Goal: Find contact information: Find contact information

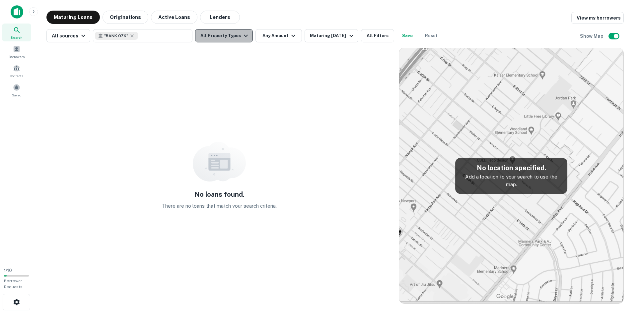
click at [242, 35] on icon "button" at bounding box center [246, 36] width 8 height 8
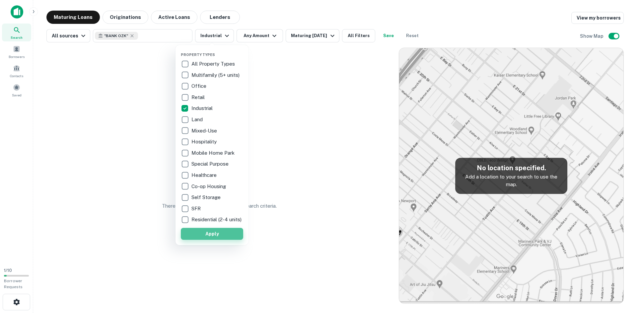
click at [228, 236] on button "Apply" at bounding box center [212, 234] width 62 height 12
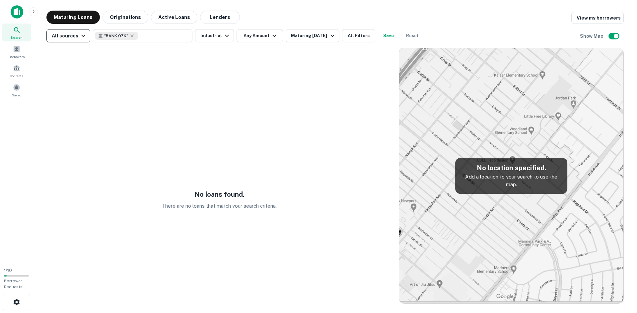
click at [70, 34] on div "All sources" at bounding box center [69, 36] width 35 height 8
click at [16, 34] on div "Search" at bounding box center [16, 33] width 29 height 18
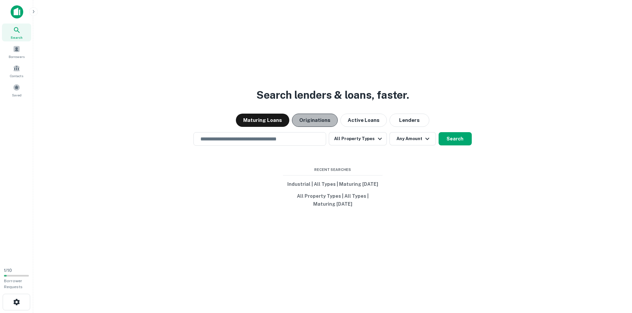
click at [321, 123] on button "Originations" at bounding box center [315, 120] width 46 height 13
click at [415, 117] on button "Lenders" at bounding box center [409, 120] width 40 height 13
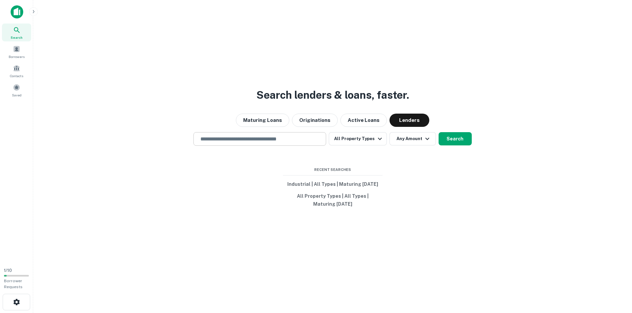
click at [265, 139] on input "text" at bounding box center [259, 139] width 127 height 8
type input "********"
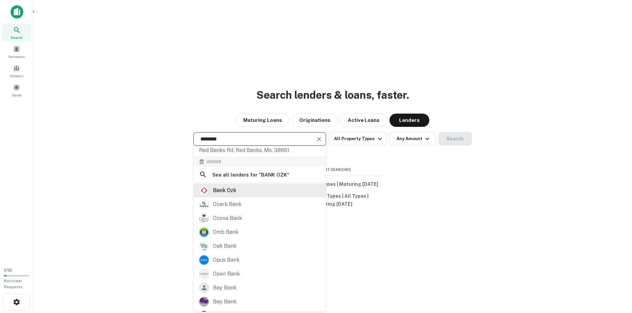
scroll to position [47, 0]
click at [247, 183] on div "bank ozk" at bounding box center [259, 188] width 121 height 10
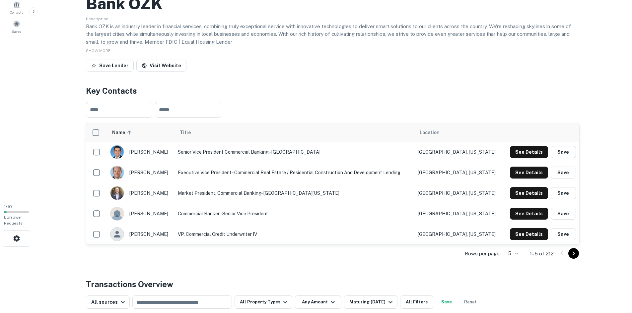
scroll to position [66, 0]
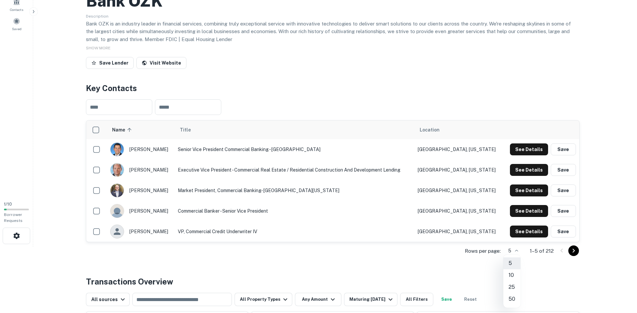
click at [518, 247] on body "Search Borrowers Contacts Saved 1 / 10 Borrower Requests Back to search Bank OZ…" at bounding box center [318, 90] width 637 height 313
click at [511, 301] on li "50" at bounding box center [511, 299] width 17 height 12
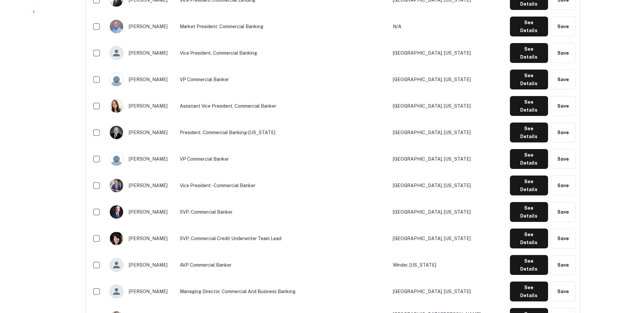
scroll to position [696, 0]
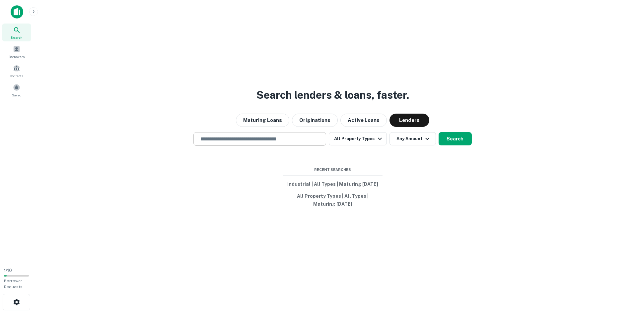
click at [238, 137] on input "text" at bounding box center [259, 139] width 127 height 8
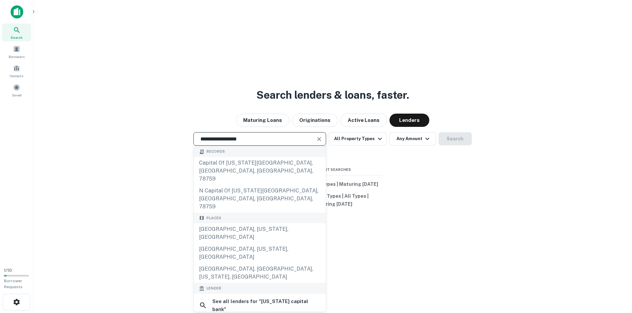
type input "**********"
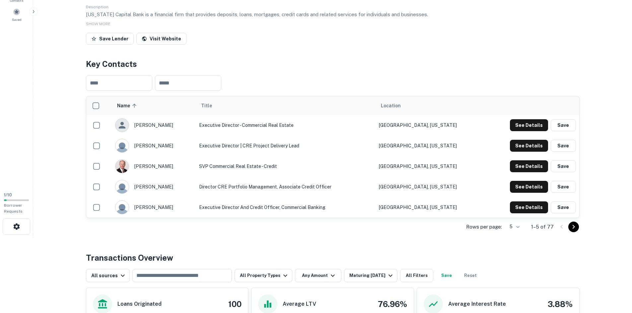
scroll to position [99, 0]
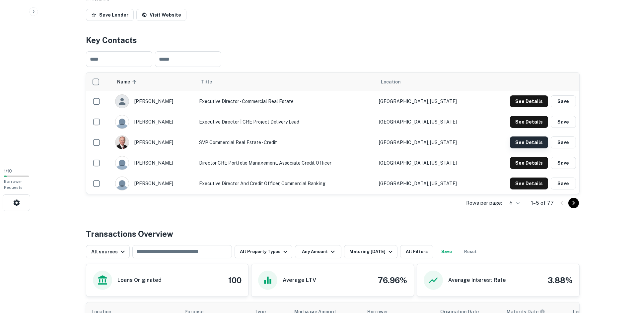
click at [533, 107] on button "See Details" at bounding box center [529, 102] width 38 height 12
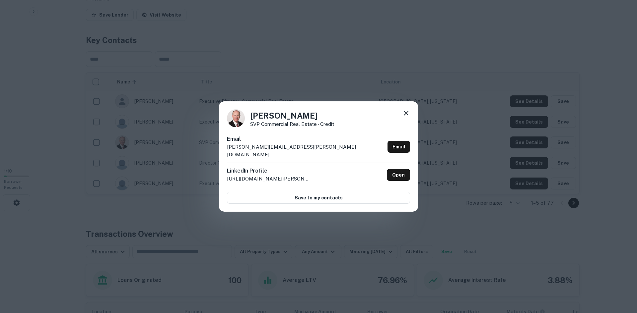
click at [408, 117] on icon at bounding box center [406, 113] width 8 height 8
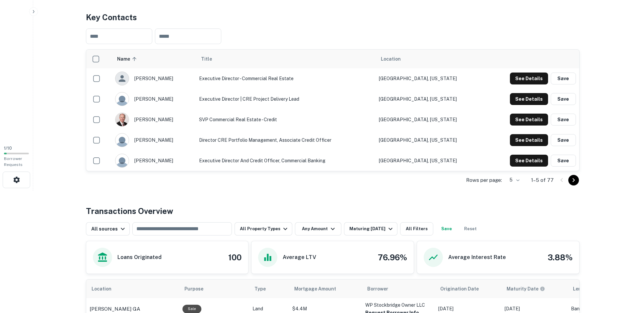
scroll to position [133, 0]
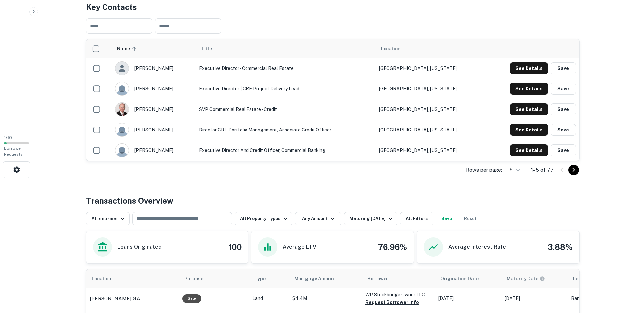
click at [521, 170] on body "Search Borrowers Contacts Saved 1 / 10 Borrower Requests Back to search Texas C…" at bounding box center [316, 23] width 632 height 313
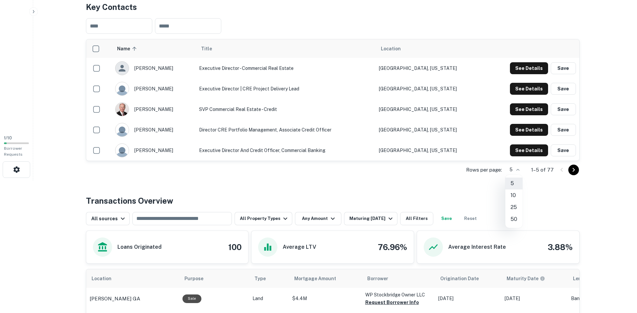
click at [513, 221] on li "50" at bounding box center [513, 220] width 17 height 12
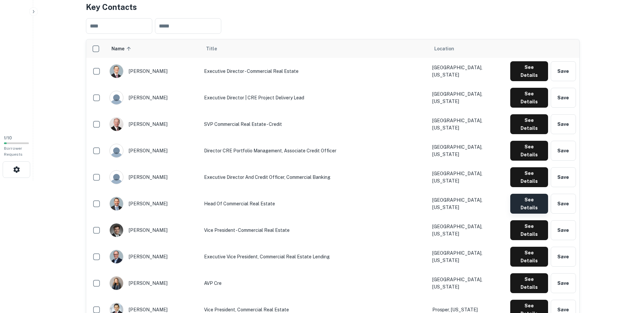
click at [532, 81] on button "See Details" at bounding box center [529, 71] width 38 height 20
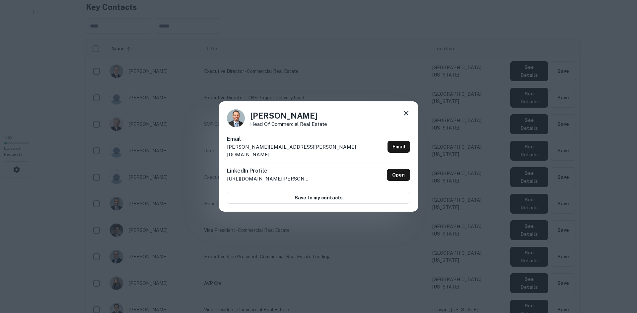
click at [406, 116] on icon at bounding box center [406, 113] width 5 height 5
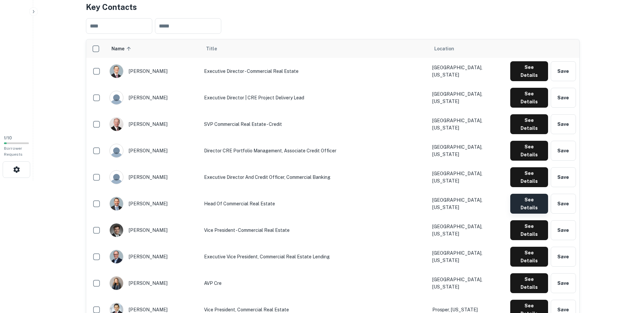
click at [529, 81] on button "See Details" at bounding box center [529, 71] width 38 height 20
